Goal: Task Accomplishment & Management: Manage account settings

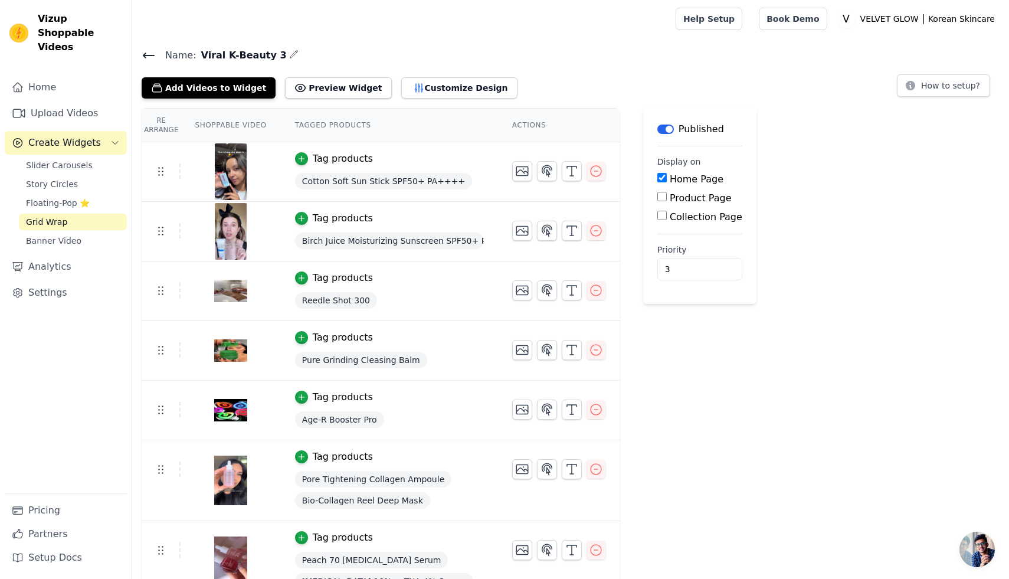
click at [665, 130] on button "Label" at bounding box center [665, 128] width 17 height 9
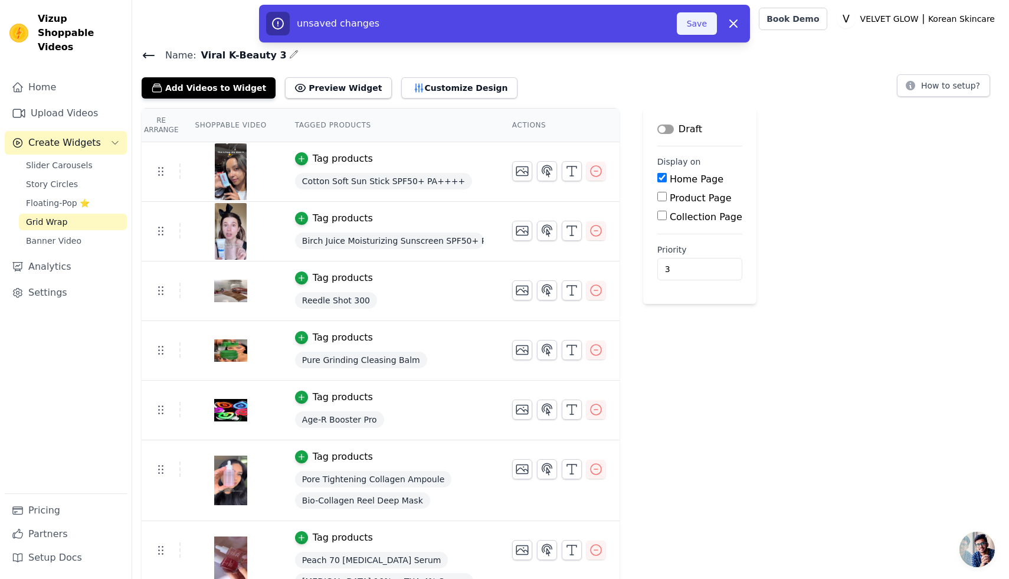
click at [687, 19] on button "Save" at bounding box center [697, 23] width 40 height 22
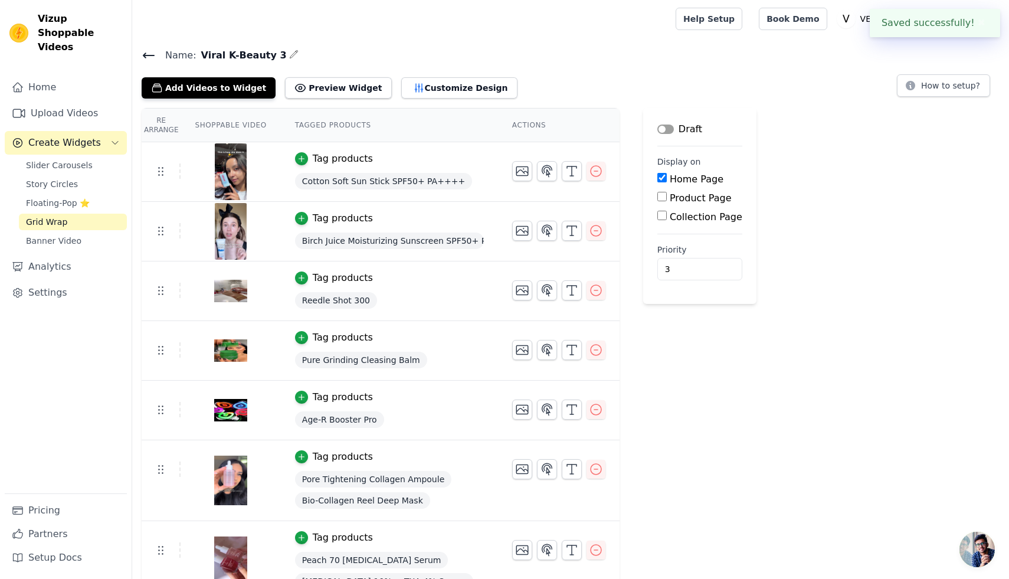
click at [153, 54] on icon at bounding box center [148, 55] width 11 height 5
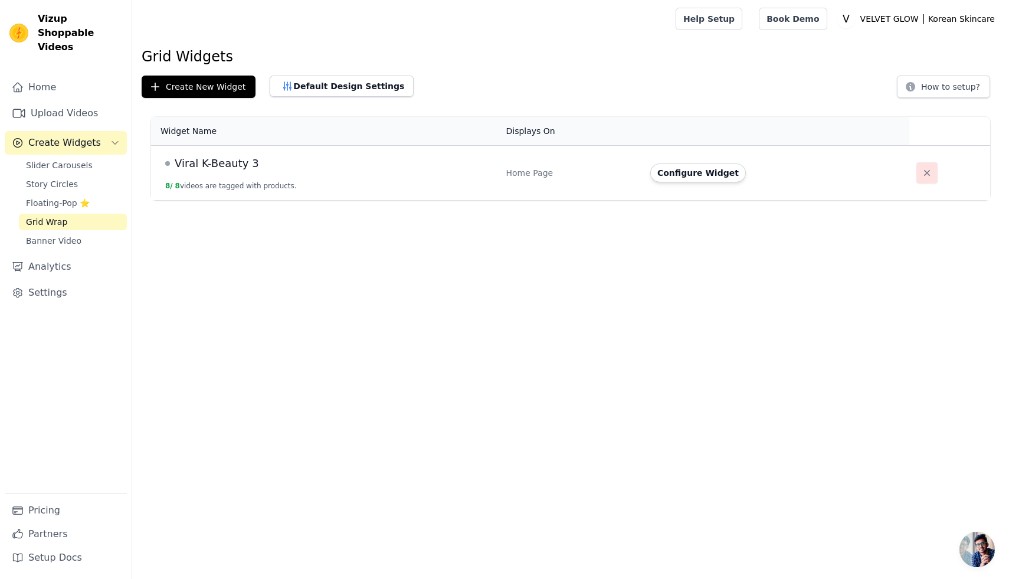
click at [925, 176] on icon "button" at bounding box center [927, 173] width 12 height 12
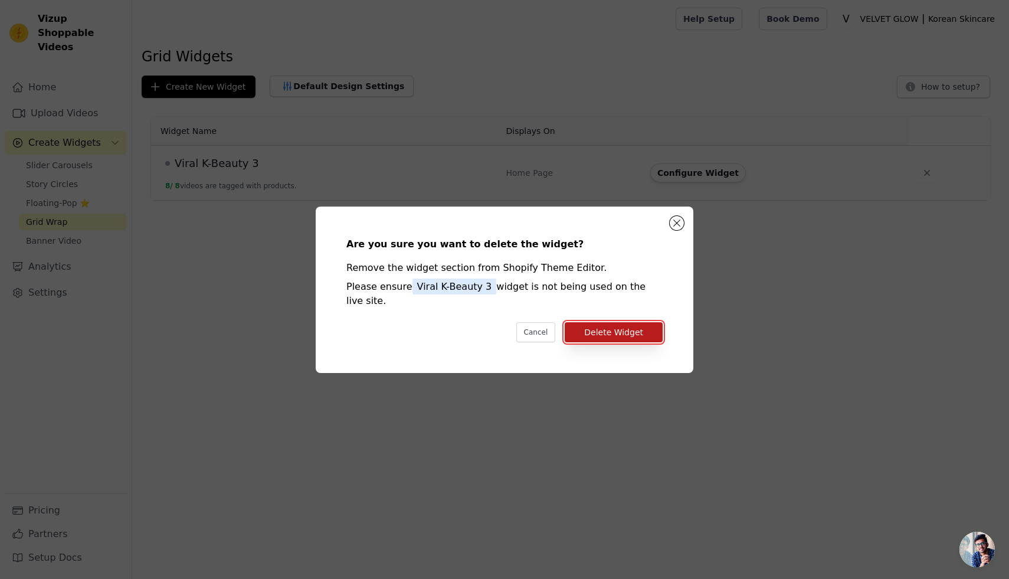
click at [631, 330] on button "Delete Widget" at bounding box center [613, 332] width 98 height 20
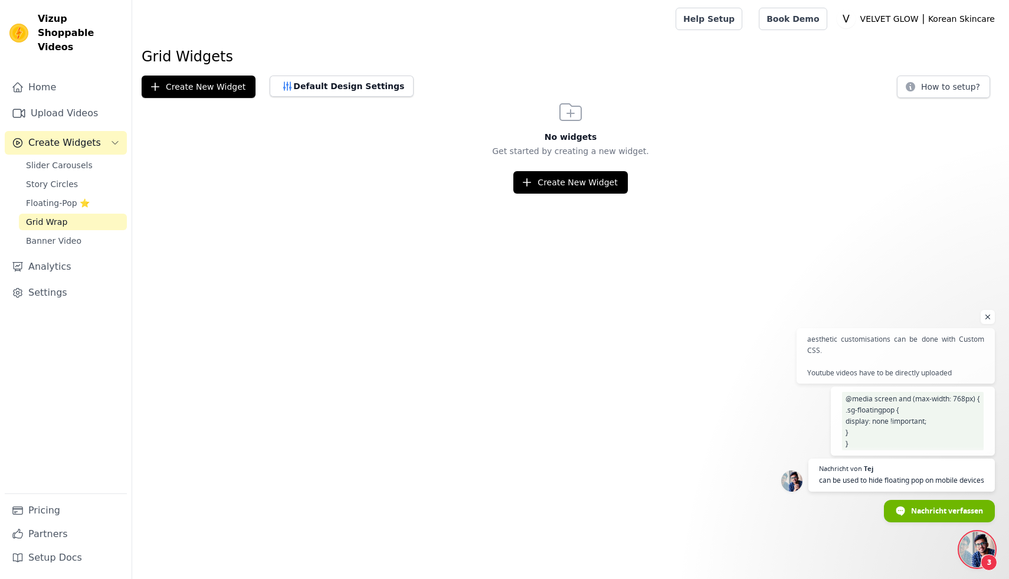
scroll to position [82, 0]
click at [54, 197] on span "Floating-Pop ⭐" at bounding box center [58, 203] width 64 height 12
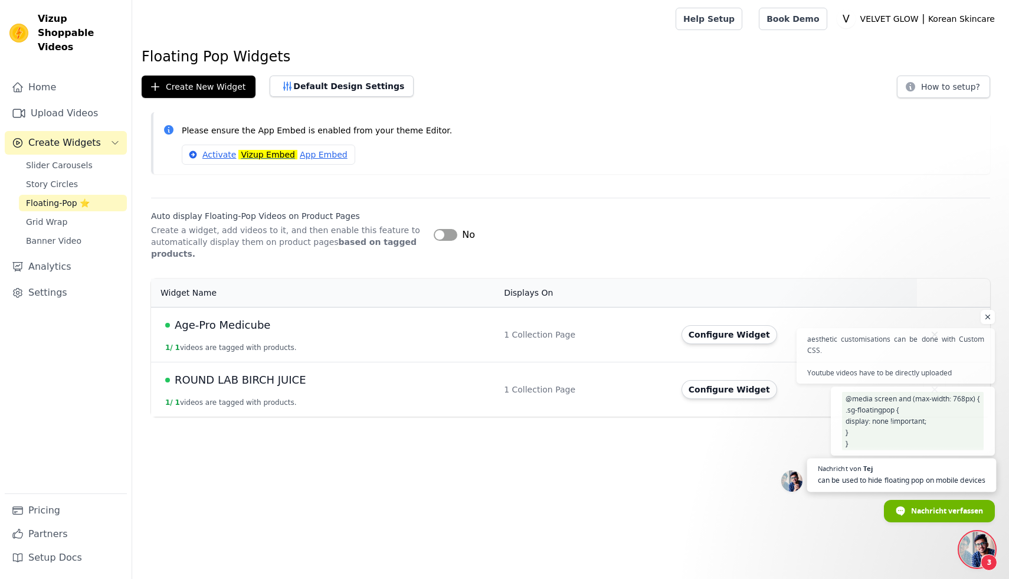
click at [899, 474] on span "can be used to hide floating pop on mobile devices" at bounding box center [901, 479] width 168 height 11
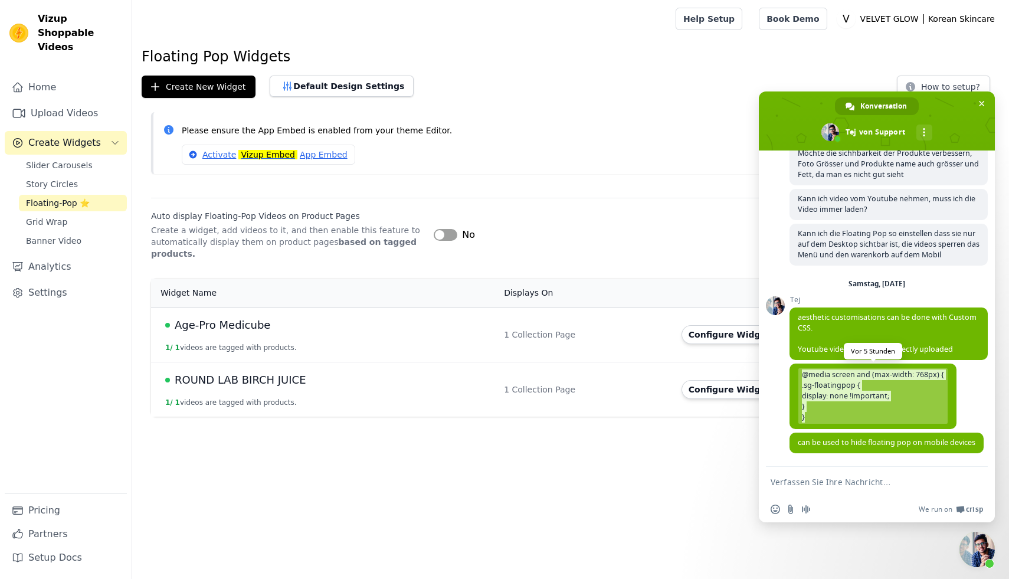
drag, startPoint x: 808, startPoint y: 417, endPoint x: 790, endPoint y: 374, distance: 46.8
click at [790, 374] on span "@media screen and (max-width: 768px) { .sg-floatingpop { display: none !importa…" at bounding box center [872, 395] width 167 height 65
copy span "@media screen and (max-width: 768px) { .sg-floatingpop { display: none !importa…"
click at [54, 282] on link "Settings" at bounding box center [66, 293] width 122 height 24
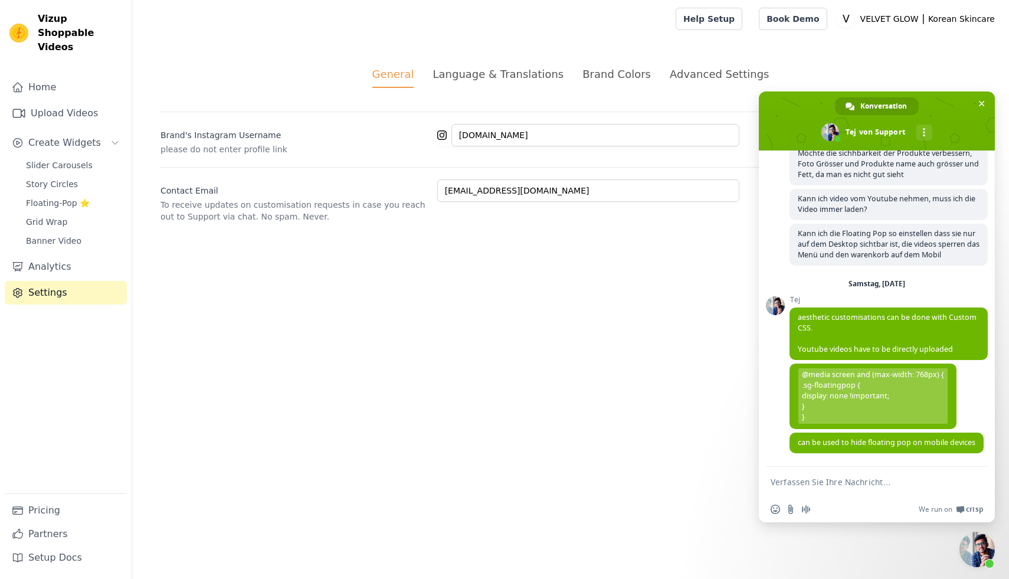
click at [708, 82] on li "Advanced Settings" at bounding box center [718, 77] width 99 height 22
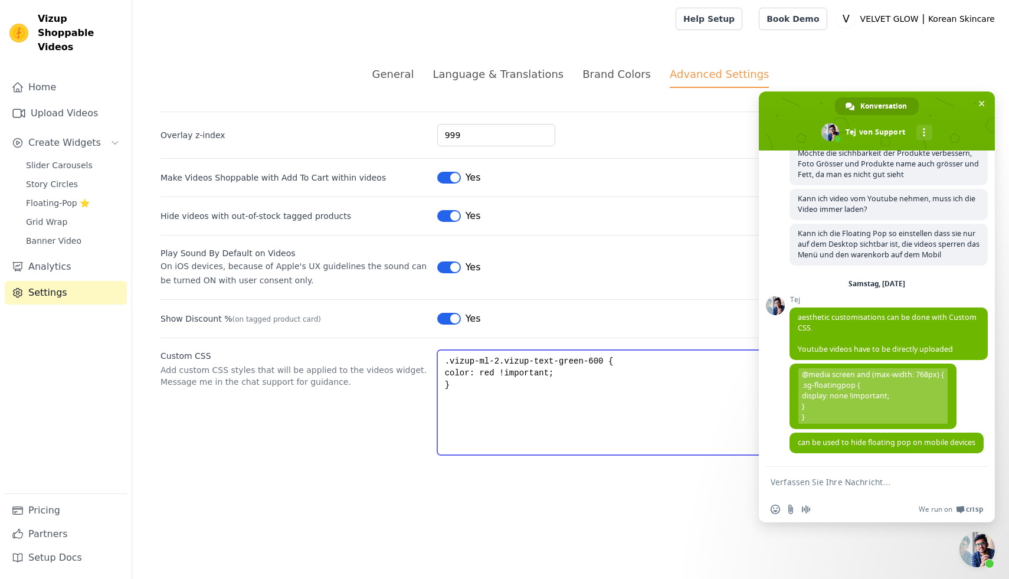
click at [475, 388] on textarea ".vizup-ml-2.vizup-text-green-600 { color: red !important; }" at bounding box center [708, 402] width 543 height 105
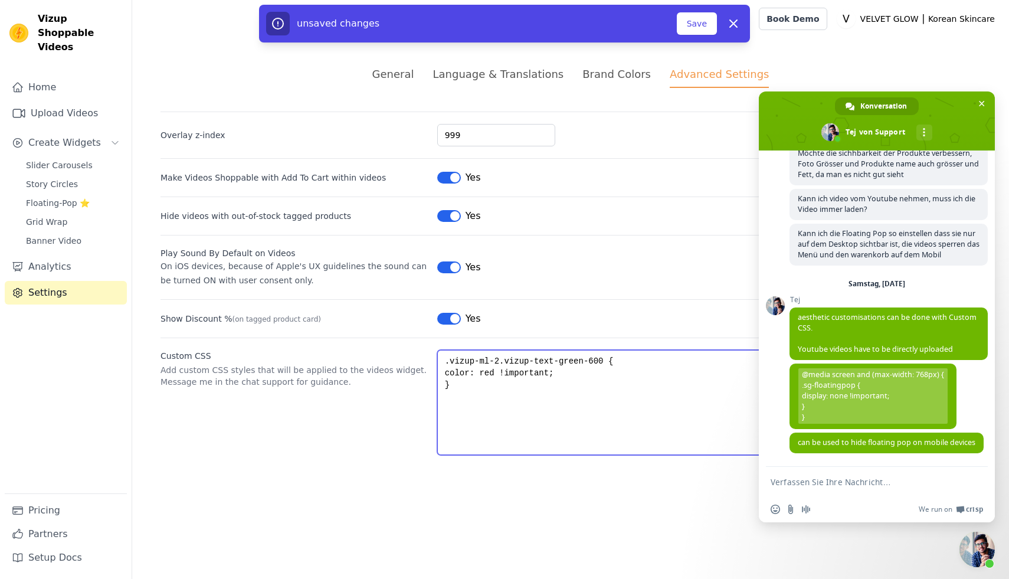
paste textarea "@media screen and (max-width: 768px) { .sg-floatingpop { display: none !importa…"
click at [451, 385] on textarea ".vizup-ml-2.vizup-text-green-600 { color: red !important; }@media screen and (m…" at bounding box center [708, 402] width 543 height 105
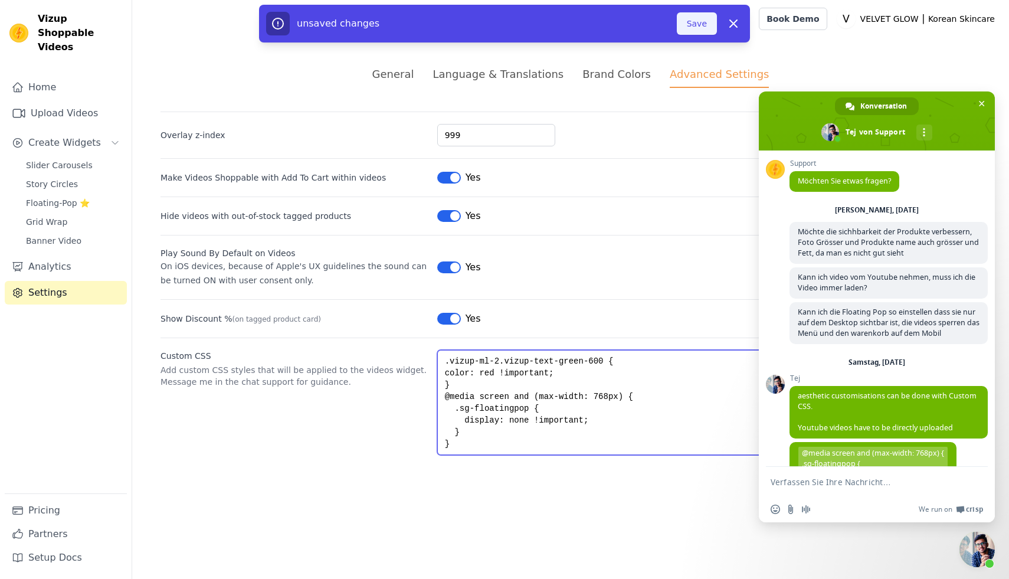
type textarea ".vizup-ml-2.vizup-text-green-600 { color: red !important; } @media screen and (…"
click at [696, 22] on button "Save" at bounding box center [697, 23] width 40 height 22
